Goal: Information Seeking & Learning: Learn about a topic

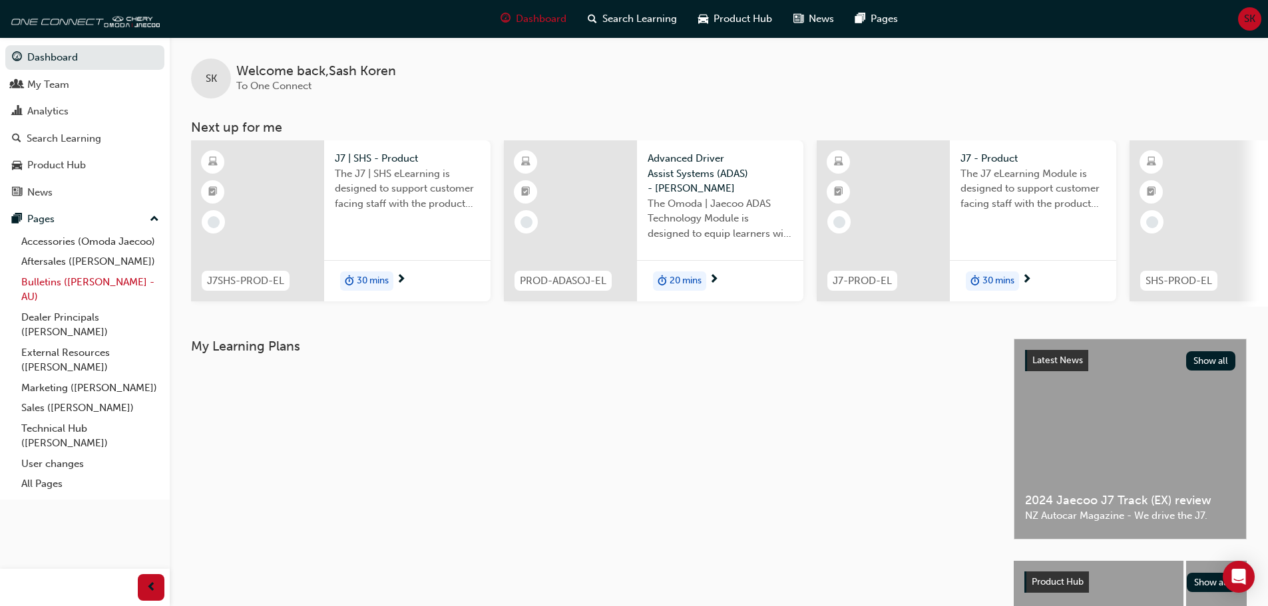
click at [75, 282] on link "Bulletins ([PERSON_NAME] - AU)" at bounding box center [90, 289] width 148 height 35
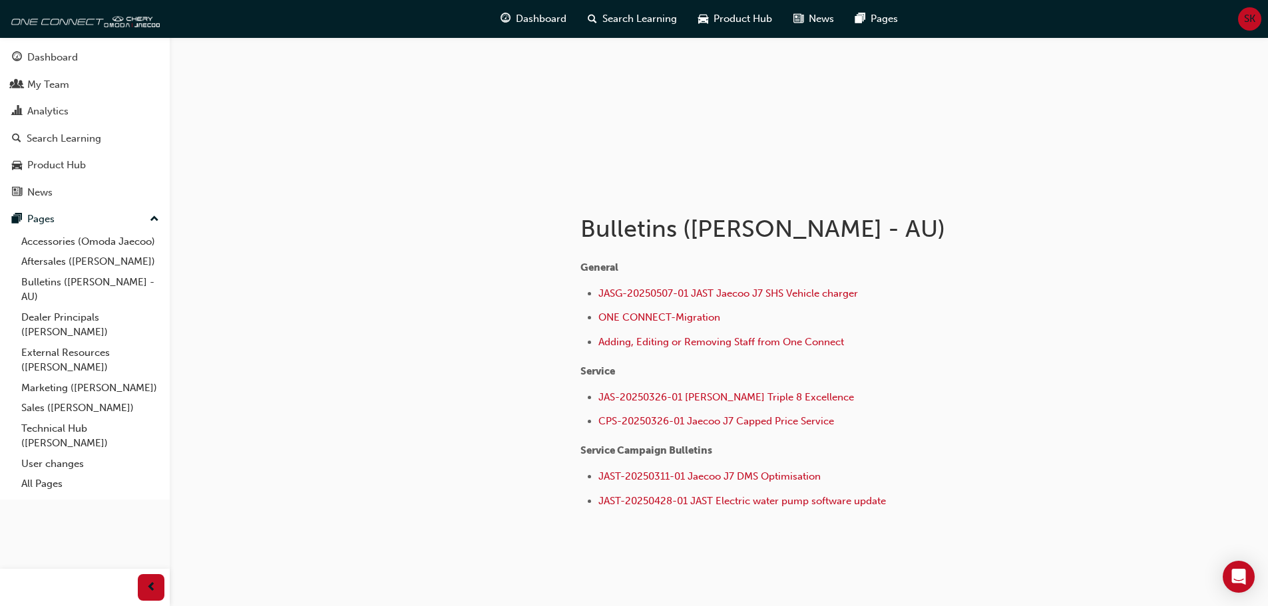
scroll to position [150, 0]
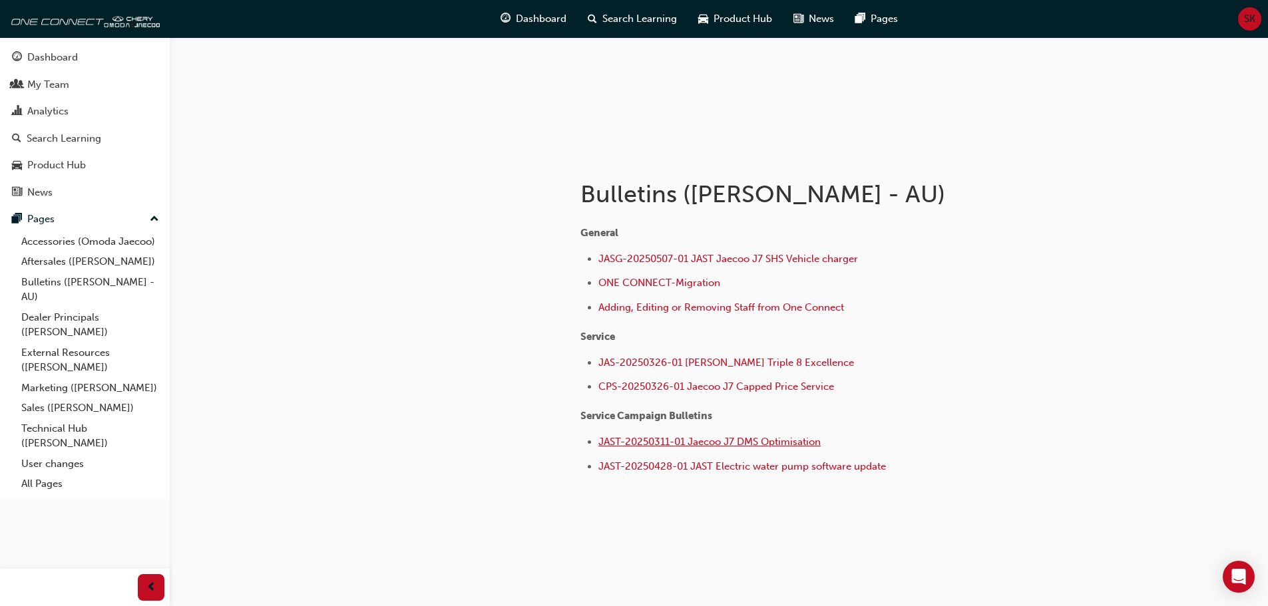
click at [695, 441] on span "JAST-20250311-01 Jaecoo J7 DMS Optimisation" at bounding box center [709, 442] width 222 height 12
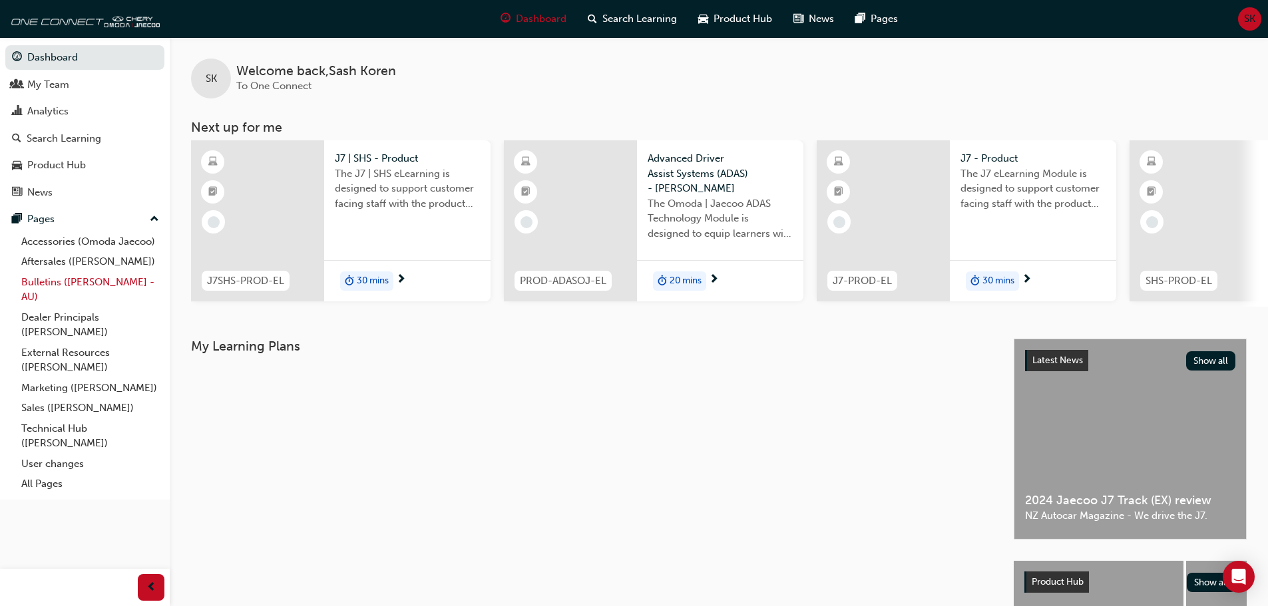
click at [77, 281] on link "Bulletins ([PERSON_NAME] - AU)" at bounding box center [90, 289] width 148 height 35
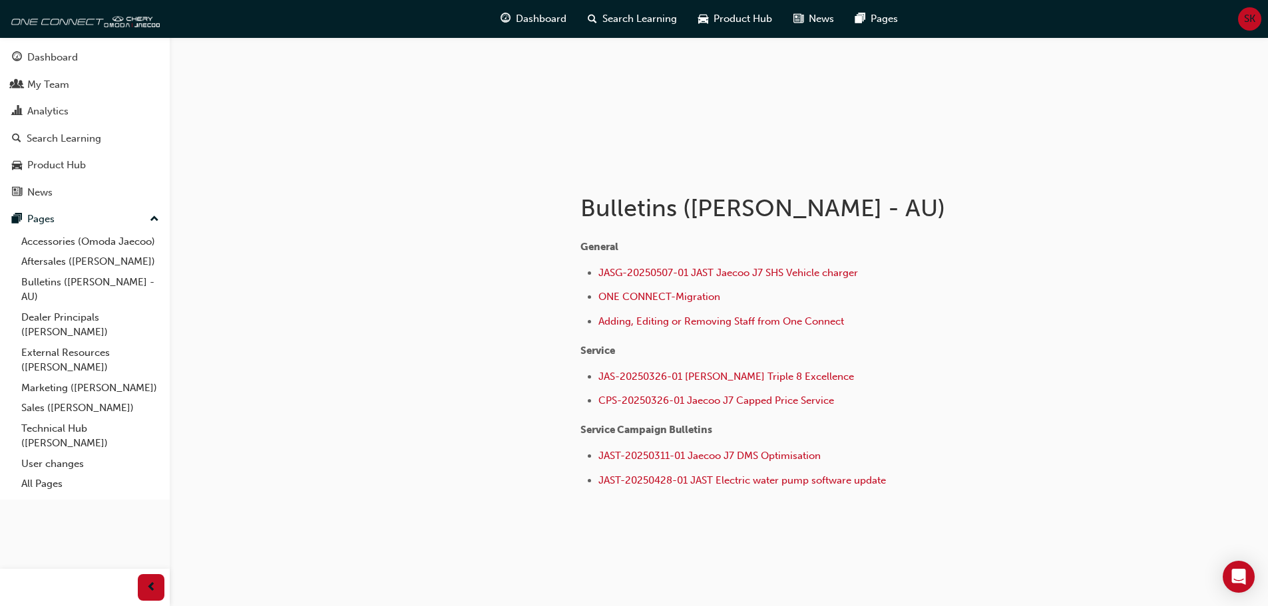
scroll to position [150, 0]
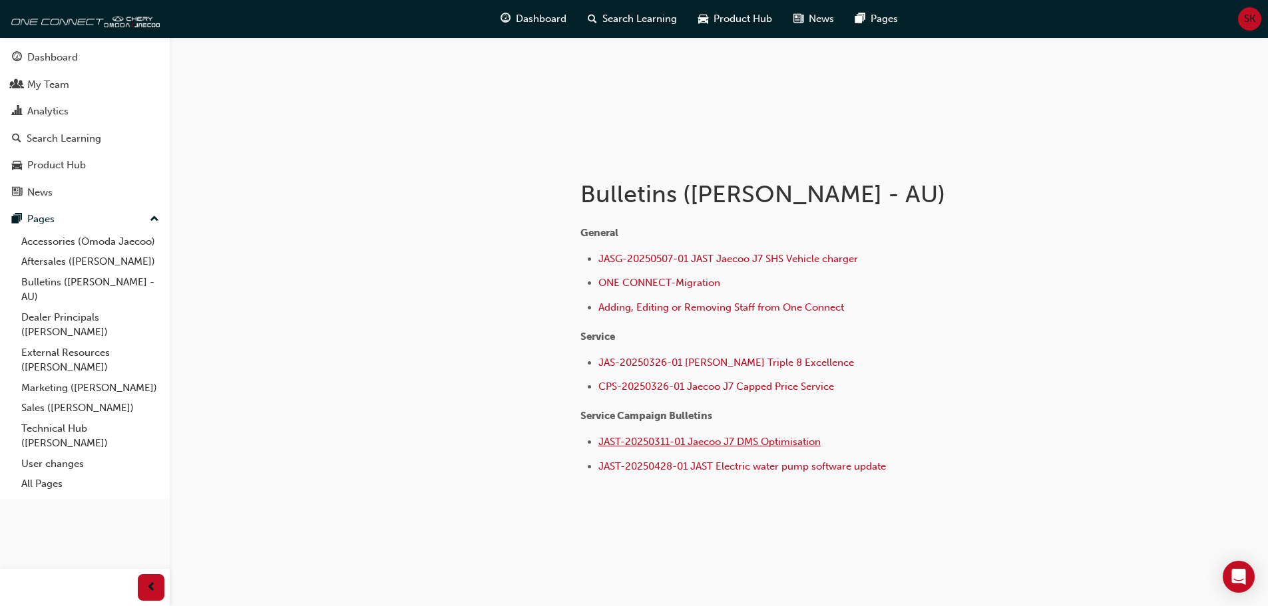
click at [681, 441] on span "JAST-20250311-01 Jaecoo J7 DMS Optimisation" at bounding box center [709, 442] width 222 height 12
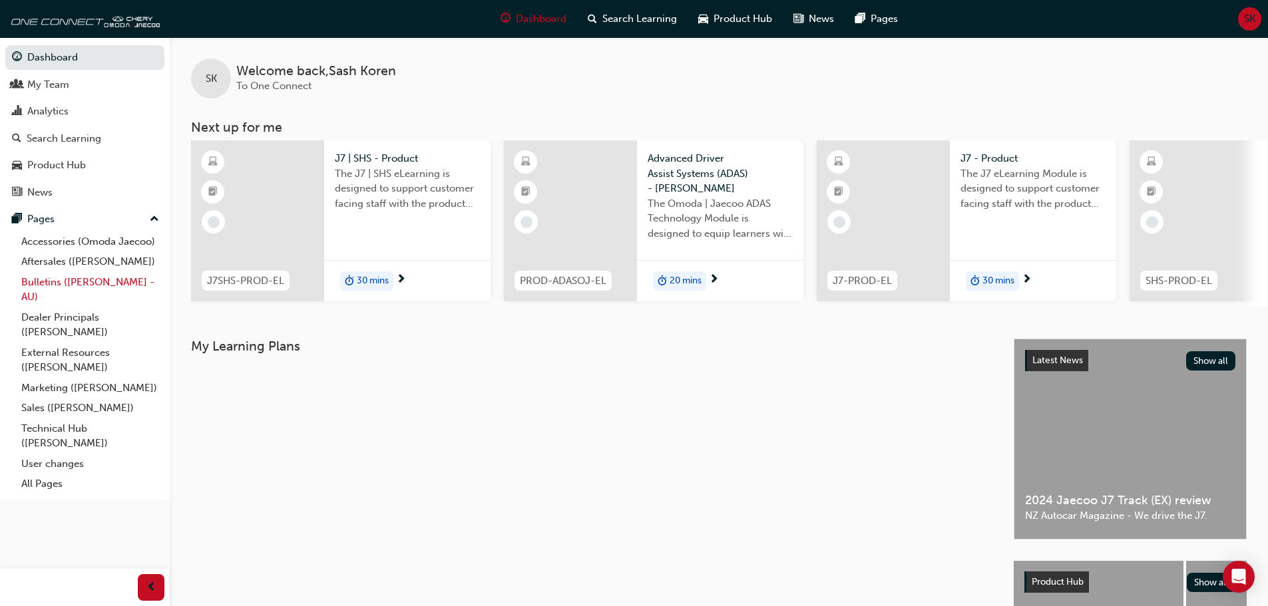
click at [53, 281] on link "Bulletins ([PERSON_NAME] - AU)" at bounding box center [90, 289] width 148 height 35
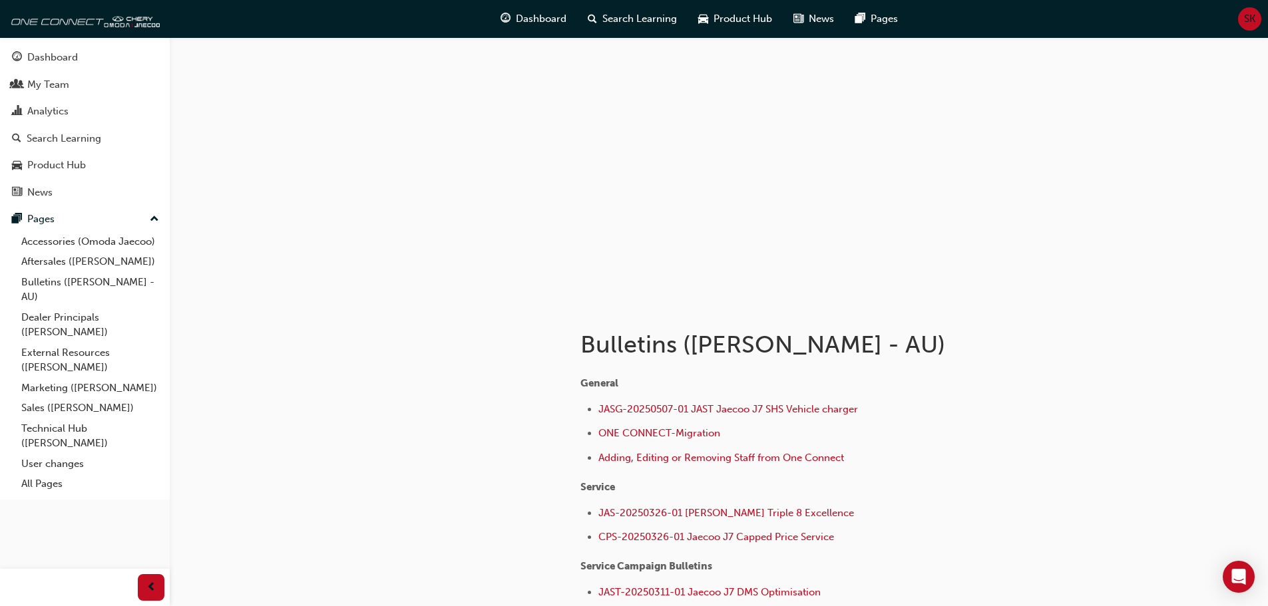
scroll to position [133, 0]
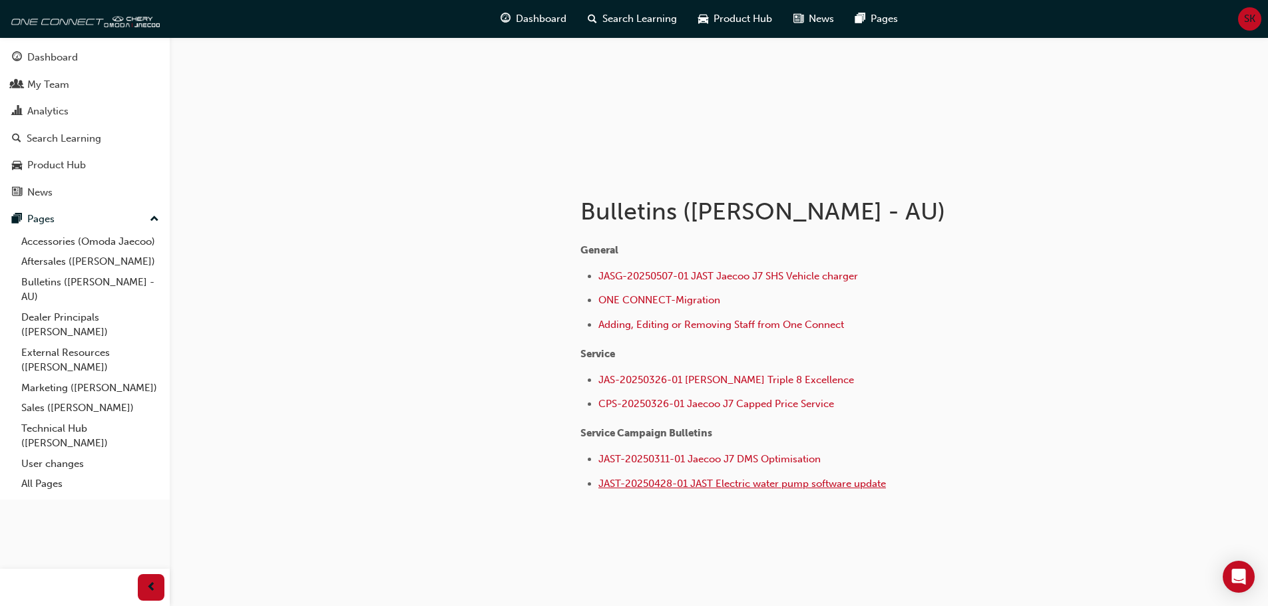
click at [795, 484] on span "JAST-20250428-01 JAST Electric water pump software update" at bounding box center [741, 484] width 287 height 12
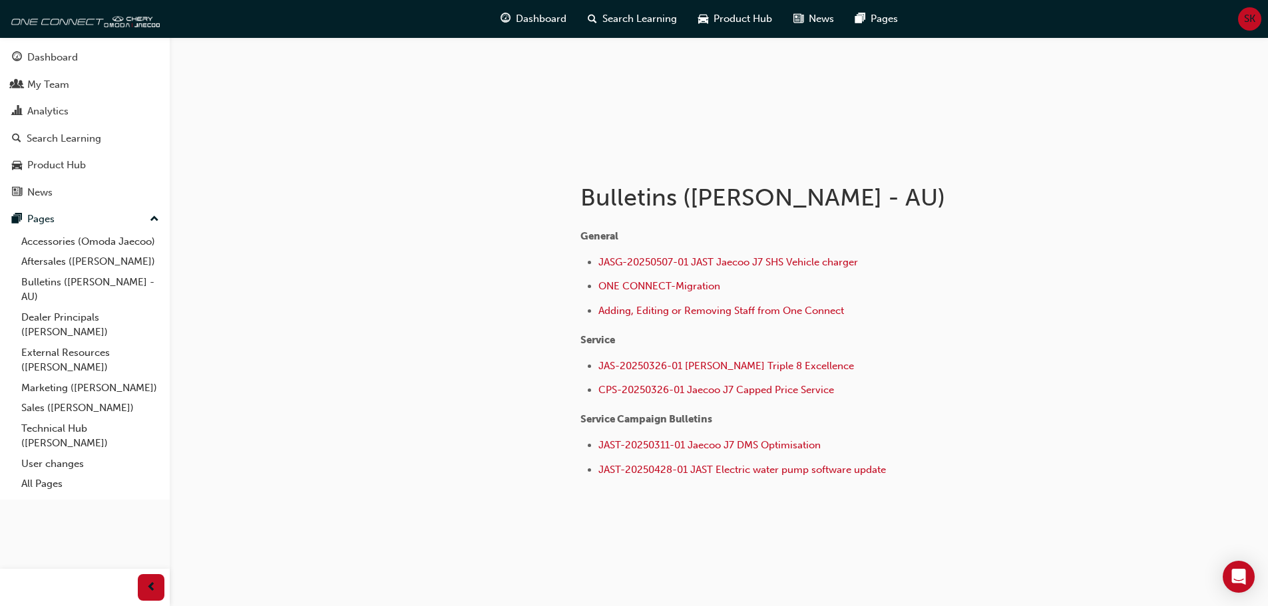
scroll to position [150, 0]
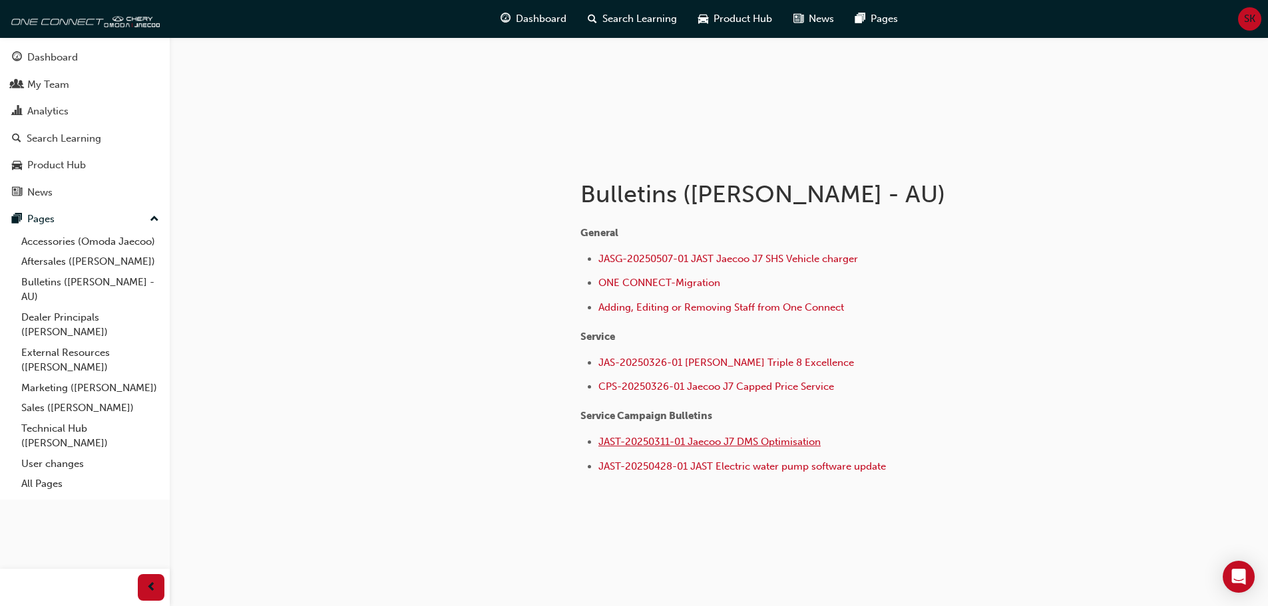
click at [759, 445] on span "JAST-20250311-01 Jaecoo J7 DMS Optimisation" at bounding box center [709, 442] width 222 height 12
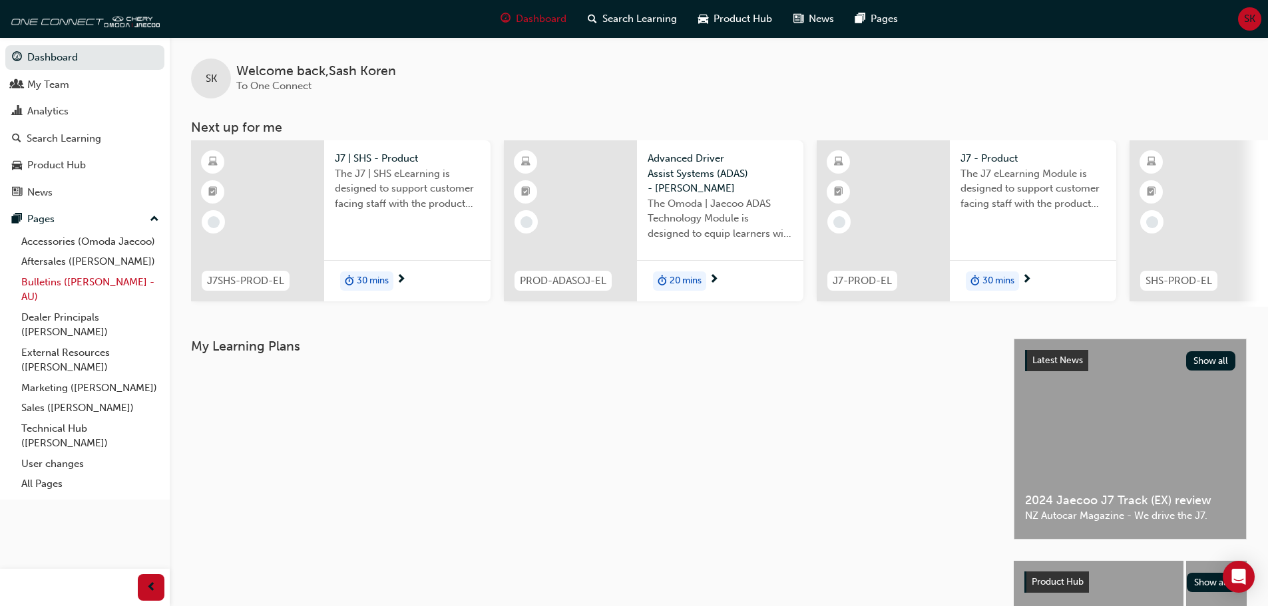
click at [70, 281] on link "Bulletins ([PERSON_NAME] - AU)" at bounding box center [90, 289] width 148 height 35
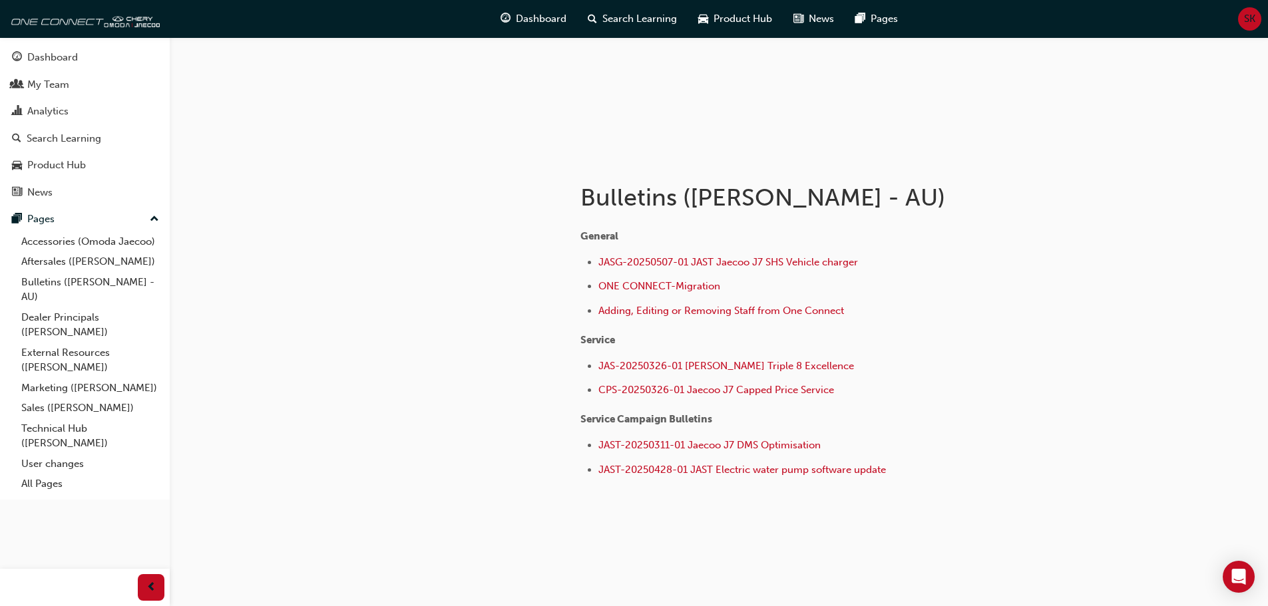
scroll to position [150, 0]
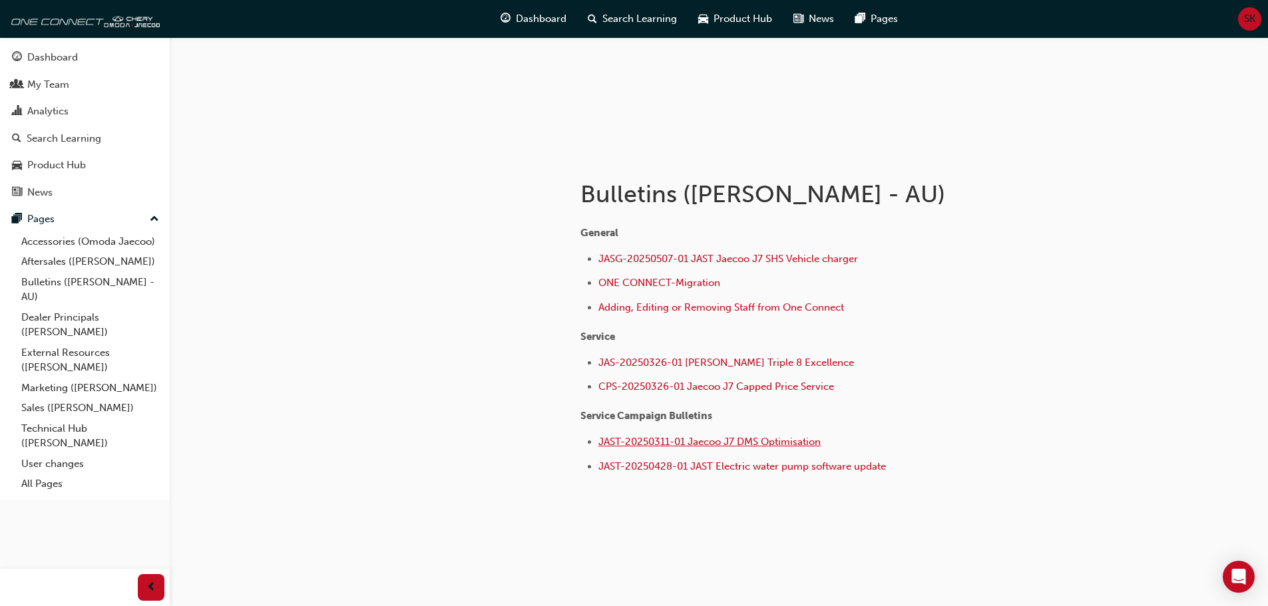
click at [737, 439] on span "JAST-20250311-01 Jaecoo J7 DMS Optimisation" at bounding box center [709, 442] width 222 height 12
